Goal: Task Accomplishment & Management: Manage account settings

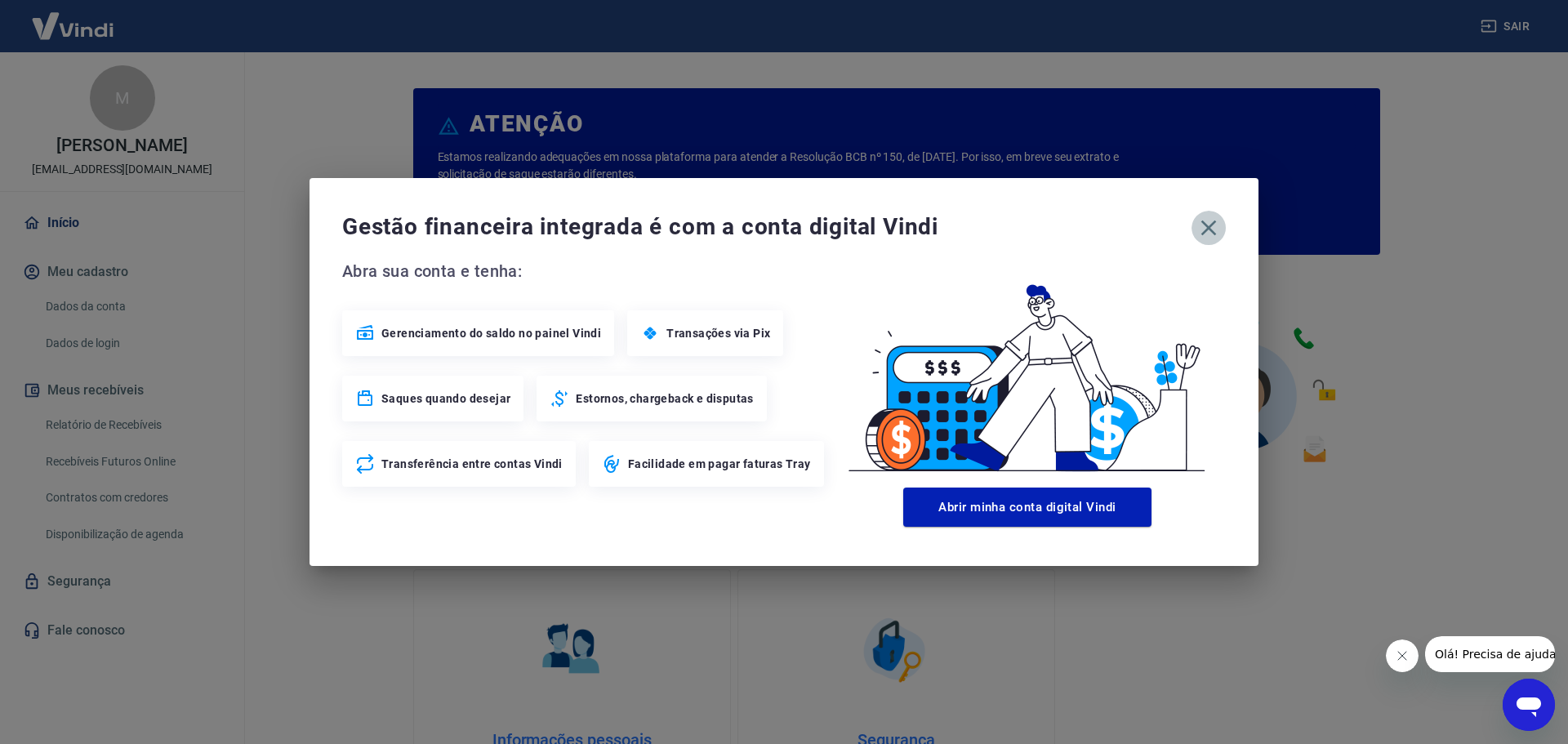
click at [1209, 216] on icon "button" at bounding box center [1207, 227] width 26 height 26
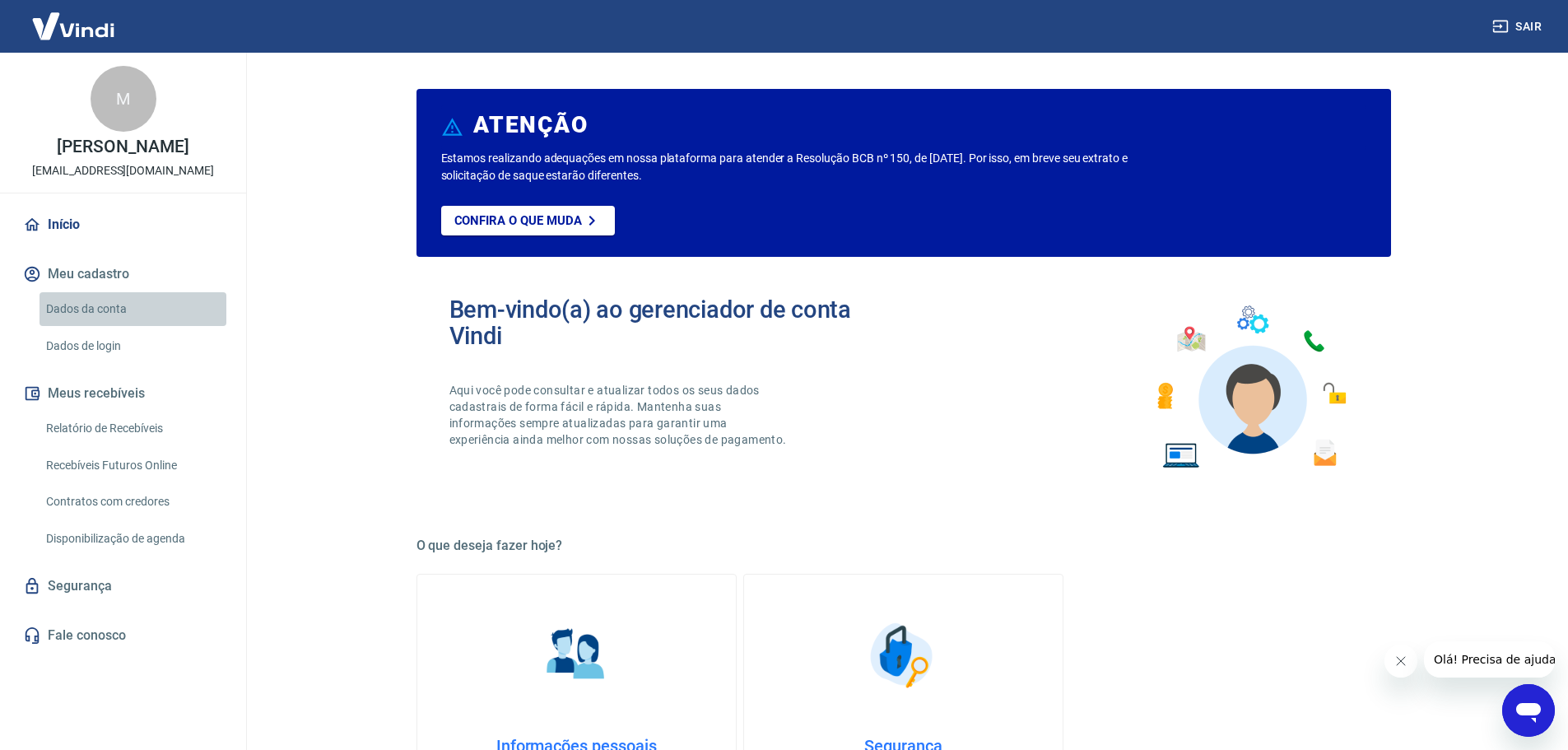
click at [83, 321] on link "Dados da conta" at bounding box center [133, 309] width 187 height 34
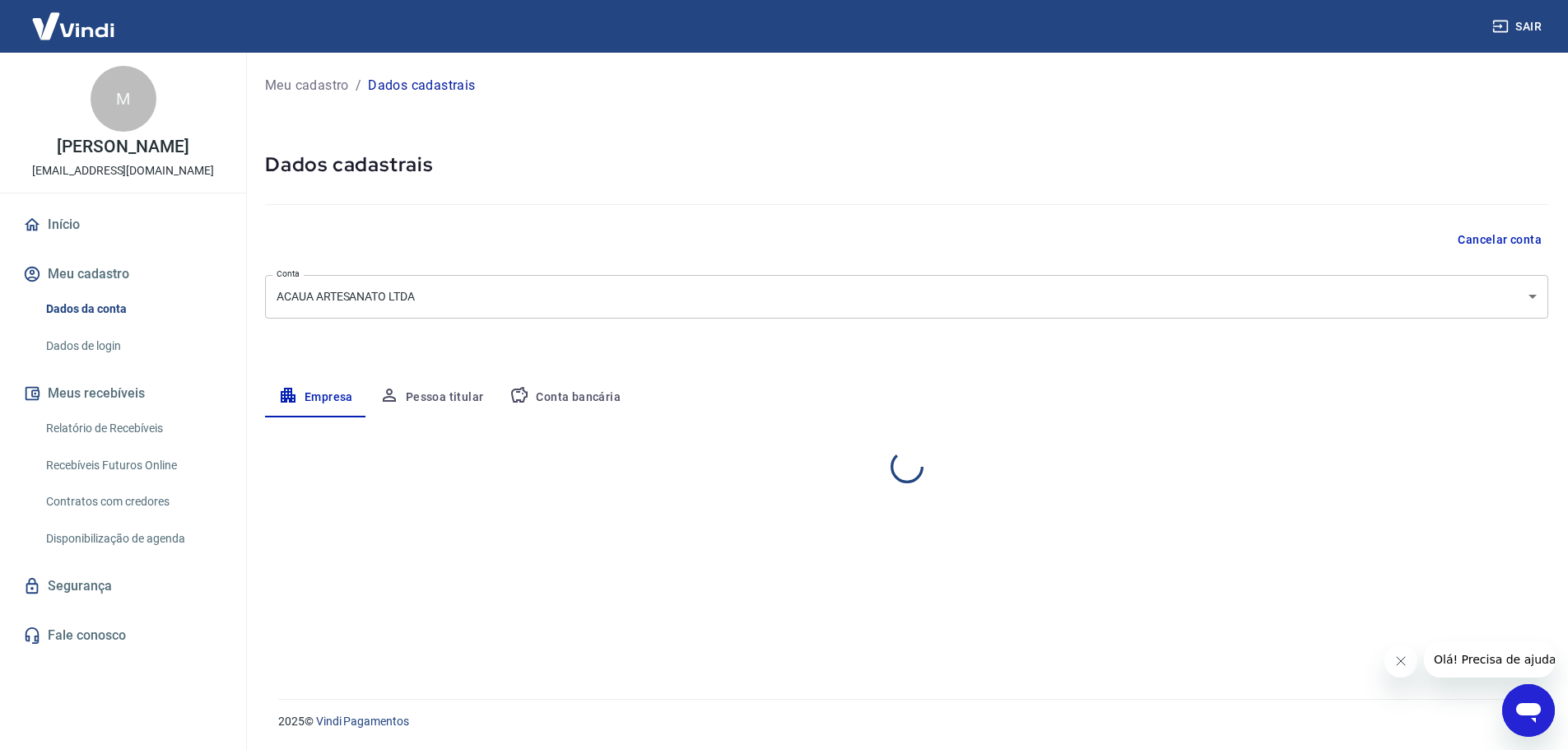
select select "MG"
select select "business"
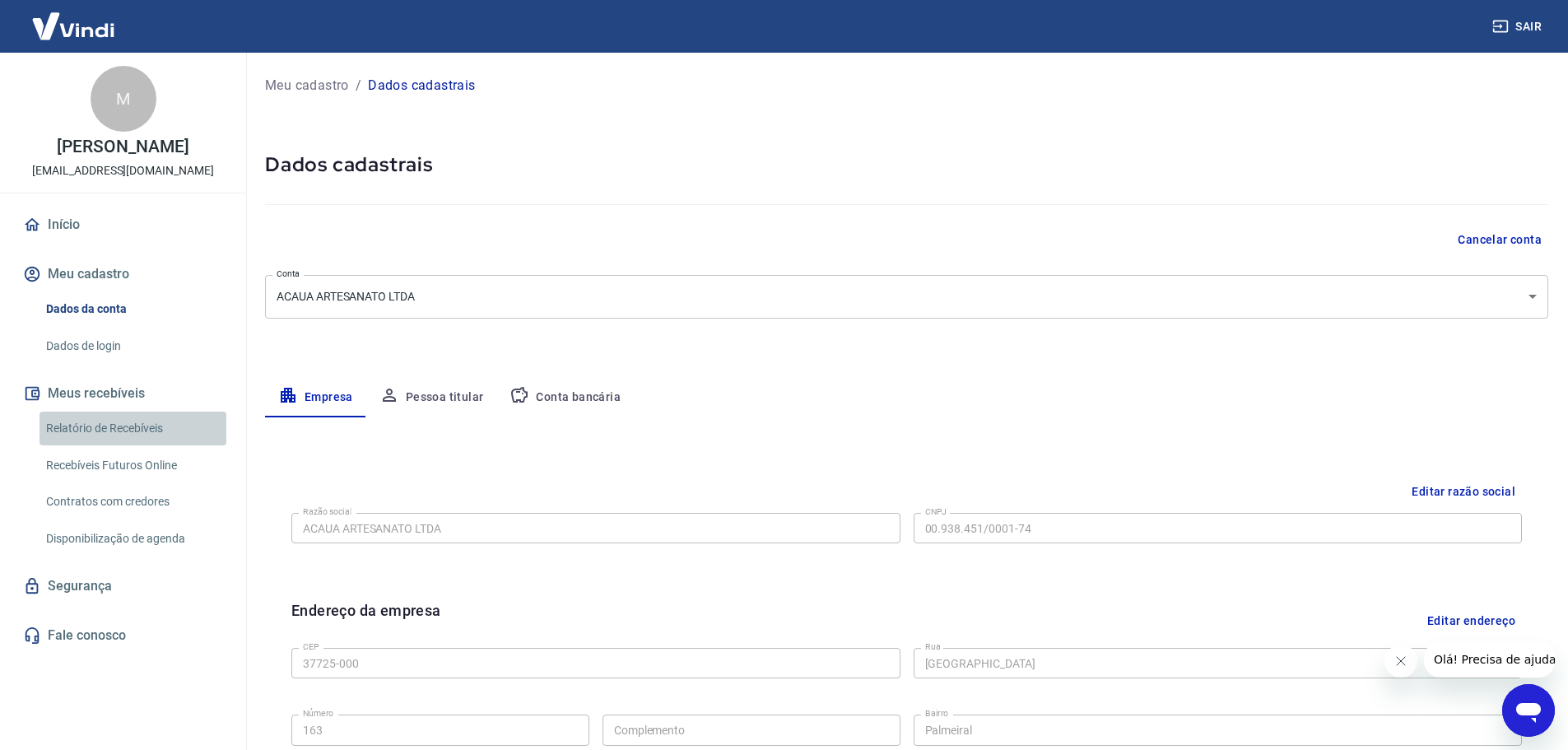
click at [124, 424] on link "Relatório de Recebíveis" at bounding box center [133, 428] width 187 height 34
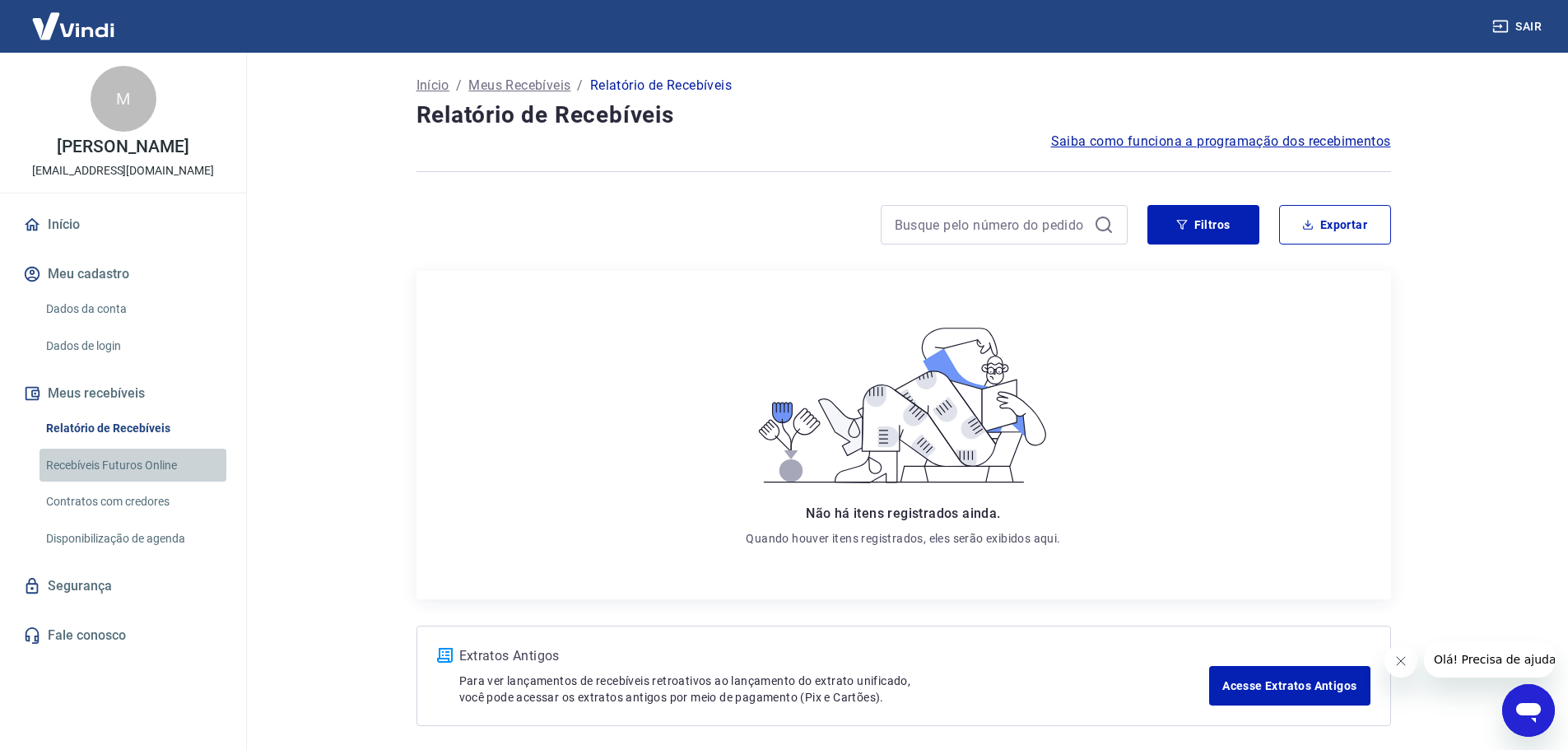
click at [92, 456] on link "Recebíveis Futuros Online" at bounding box center [133, 465] width 187 height 34
